Goal: Find specific page/section: Find specific page/section

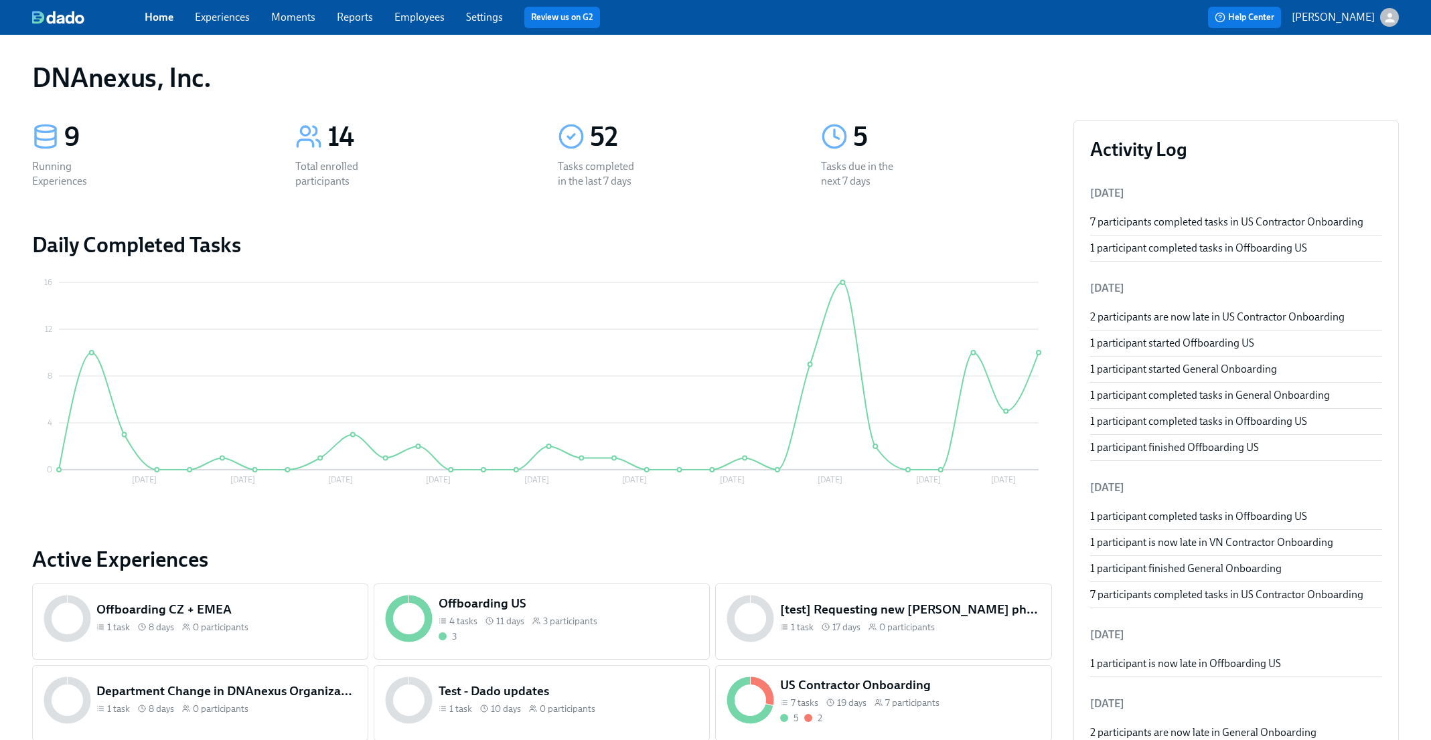
click at [424, 16] on link "Employees" at bounding box center [419, 17] width 50 height 13
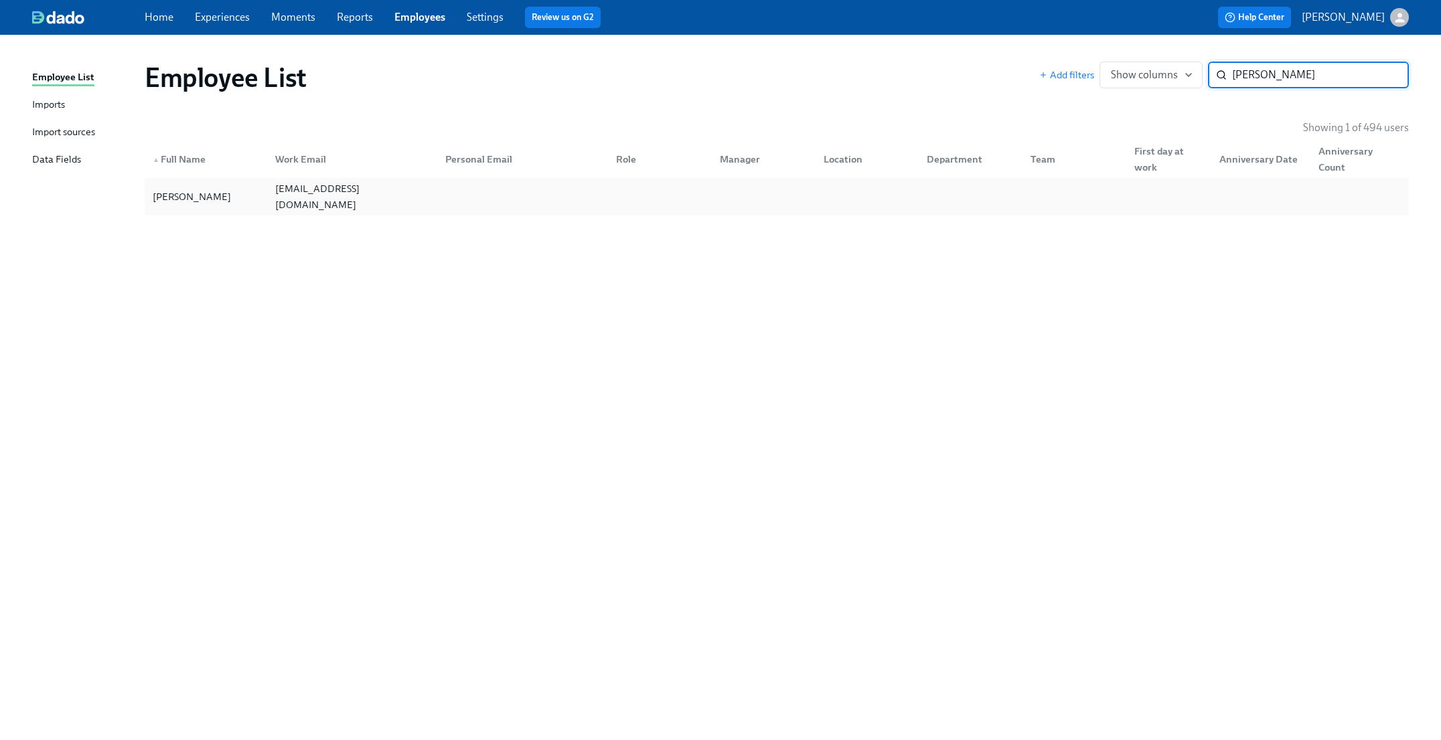
type input "[PERSON_NAME]"
click at [195, 206] on div "[PERSON_NAME]" at bounding box center [205, 196] width 117 height 27
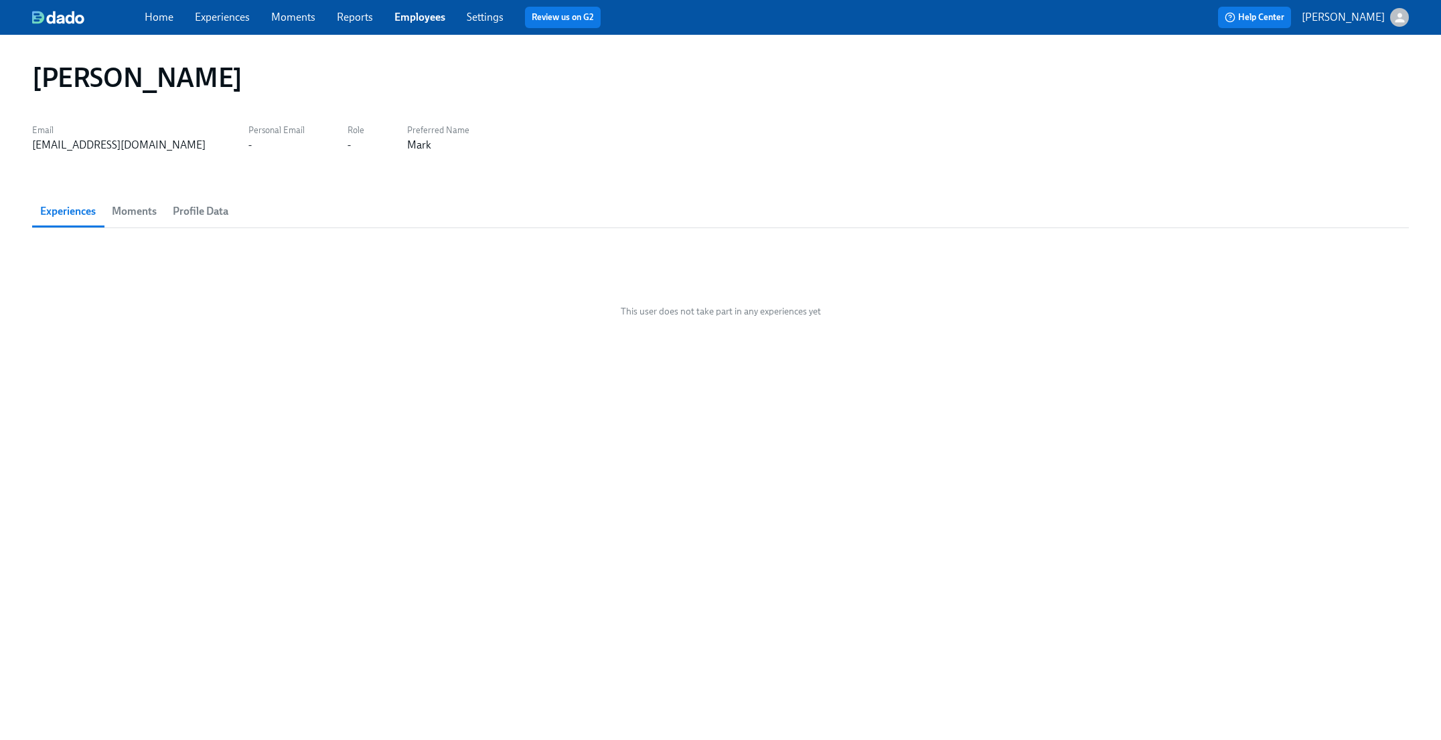
click at [206, 204] on span "Profile Data" at bounding box center [201, 211] width 56 height 19
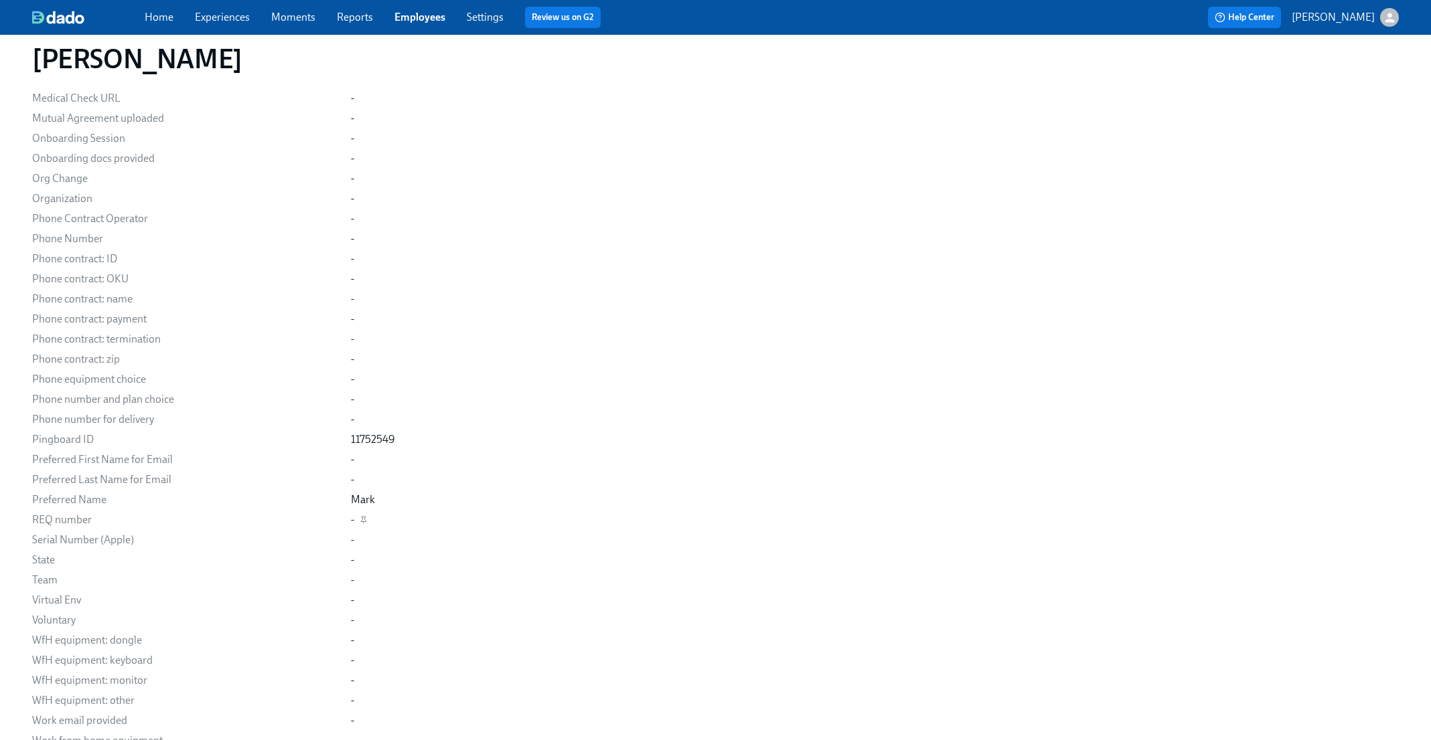
scroll to position [1140, 0]
